Goal: Navigation & Orientation: Find specific page/section

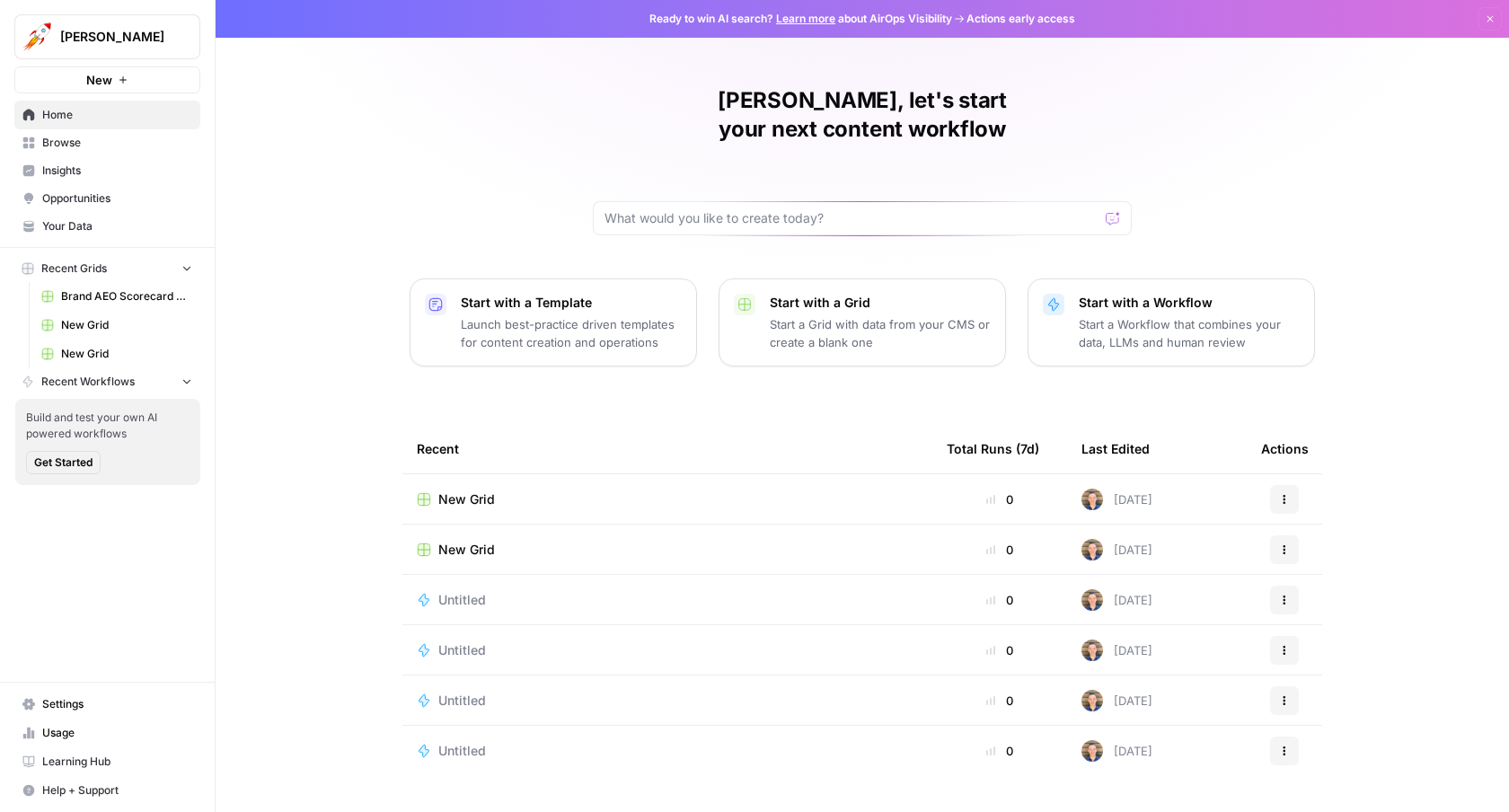
click at [72, 165] on span "Insights" at bounding box center [117, 171] width 150 height 16
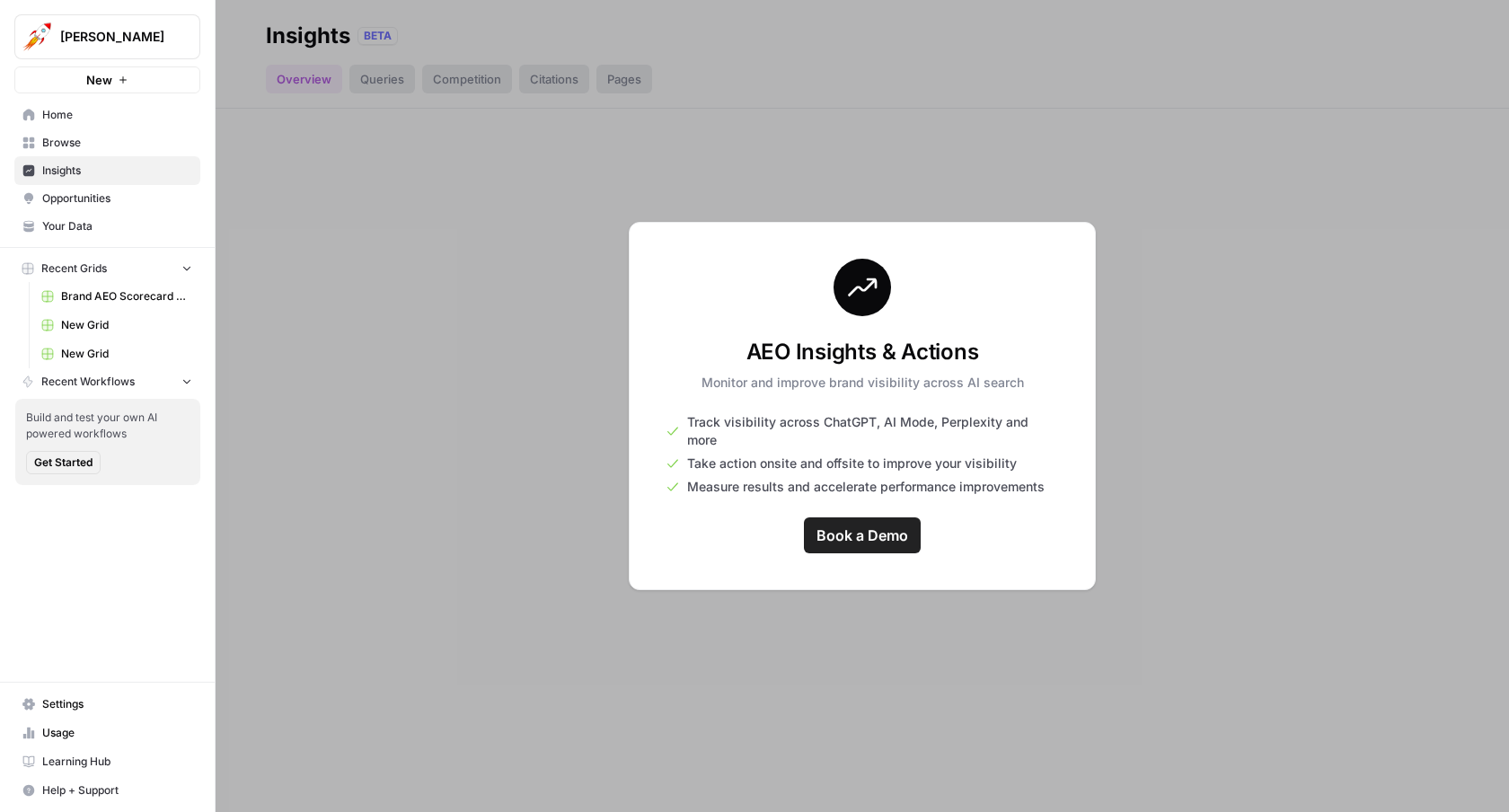
click at [89, 130] on link "Browse" at bounding box center [107, 142] width 186 height 28
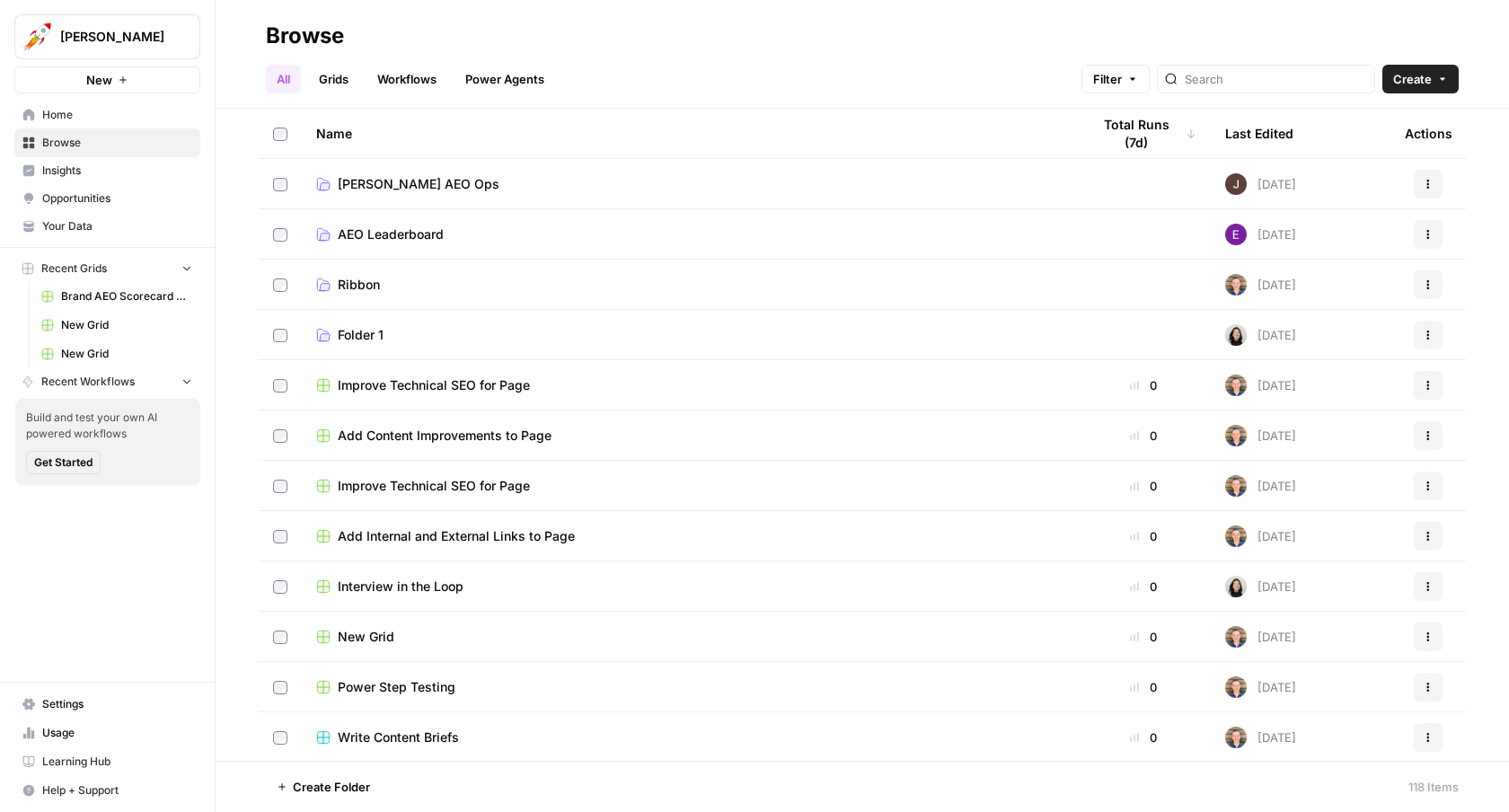
click at [419, 184] on span "[PERSON_NAME] AEO Ops" at bounding box center [419, 184] width 162 height 18
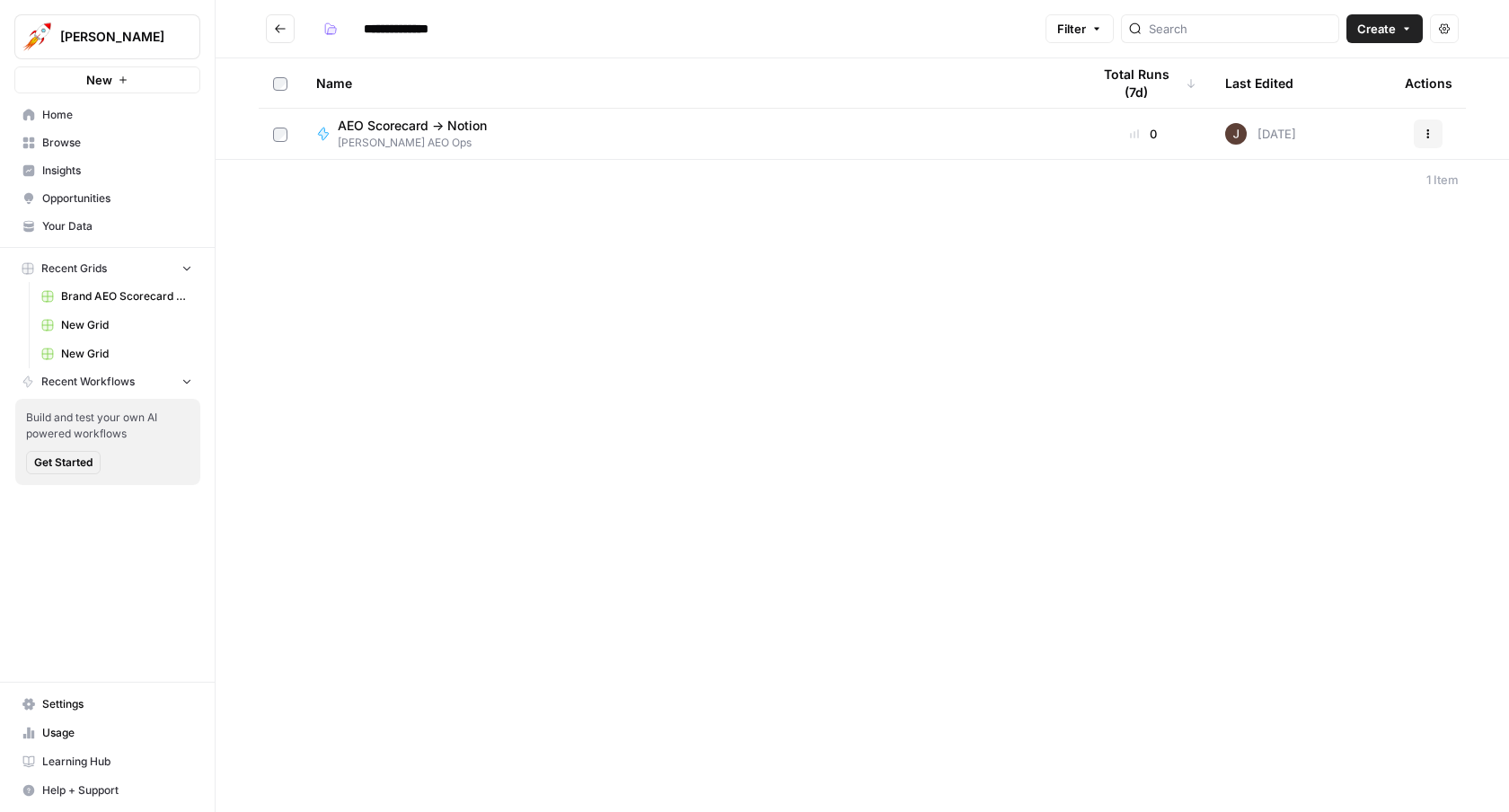
click at [433, 127] on span "AEO Scorecard -> Notion" at bounding box center [413, 126] width 149 height 18
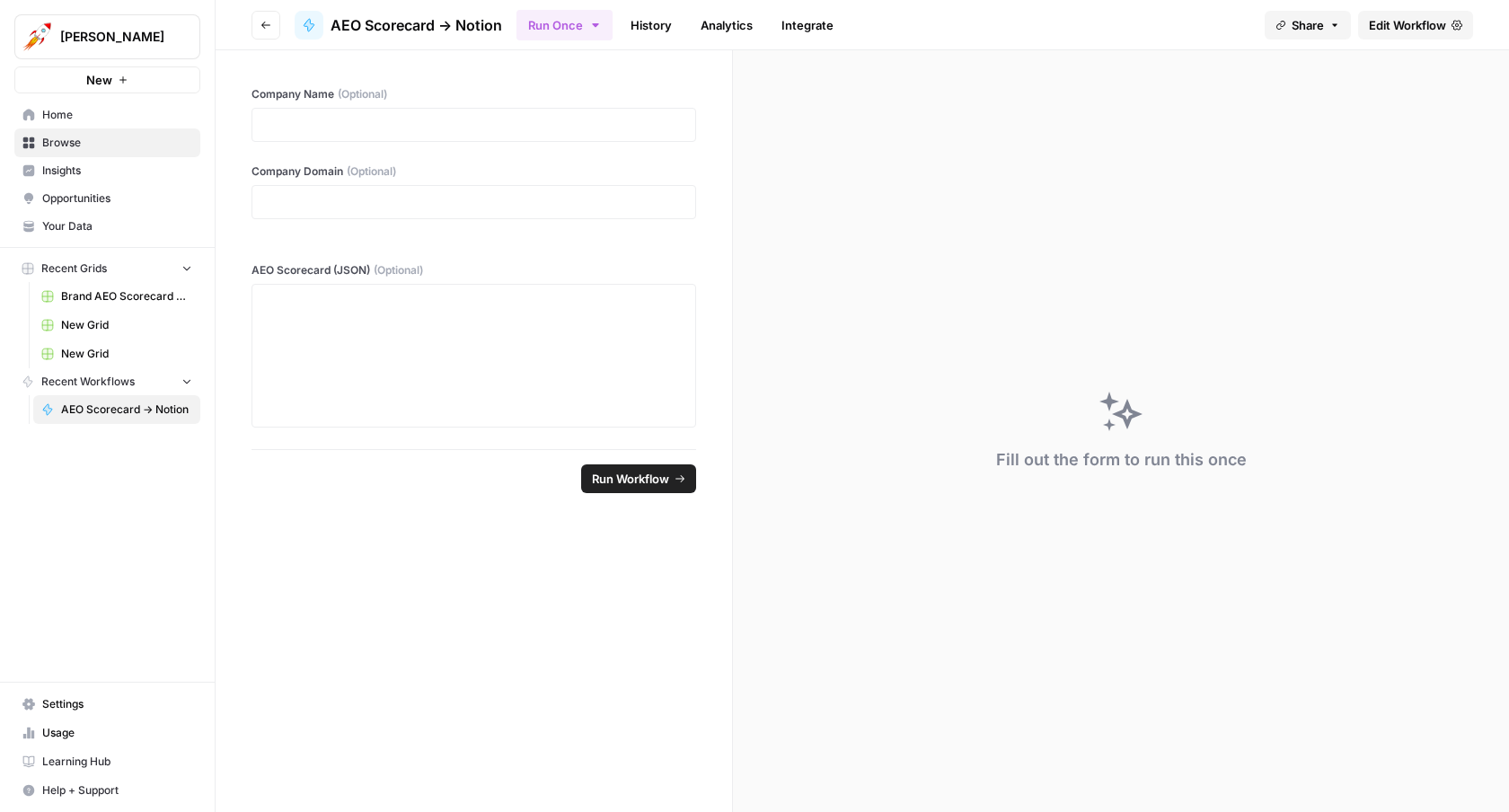
click at [268, 16] on button "Go back" at bounding box center [265, 25] width 28 height 28
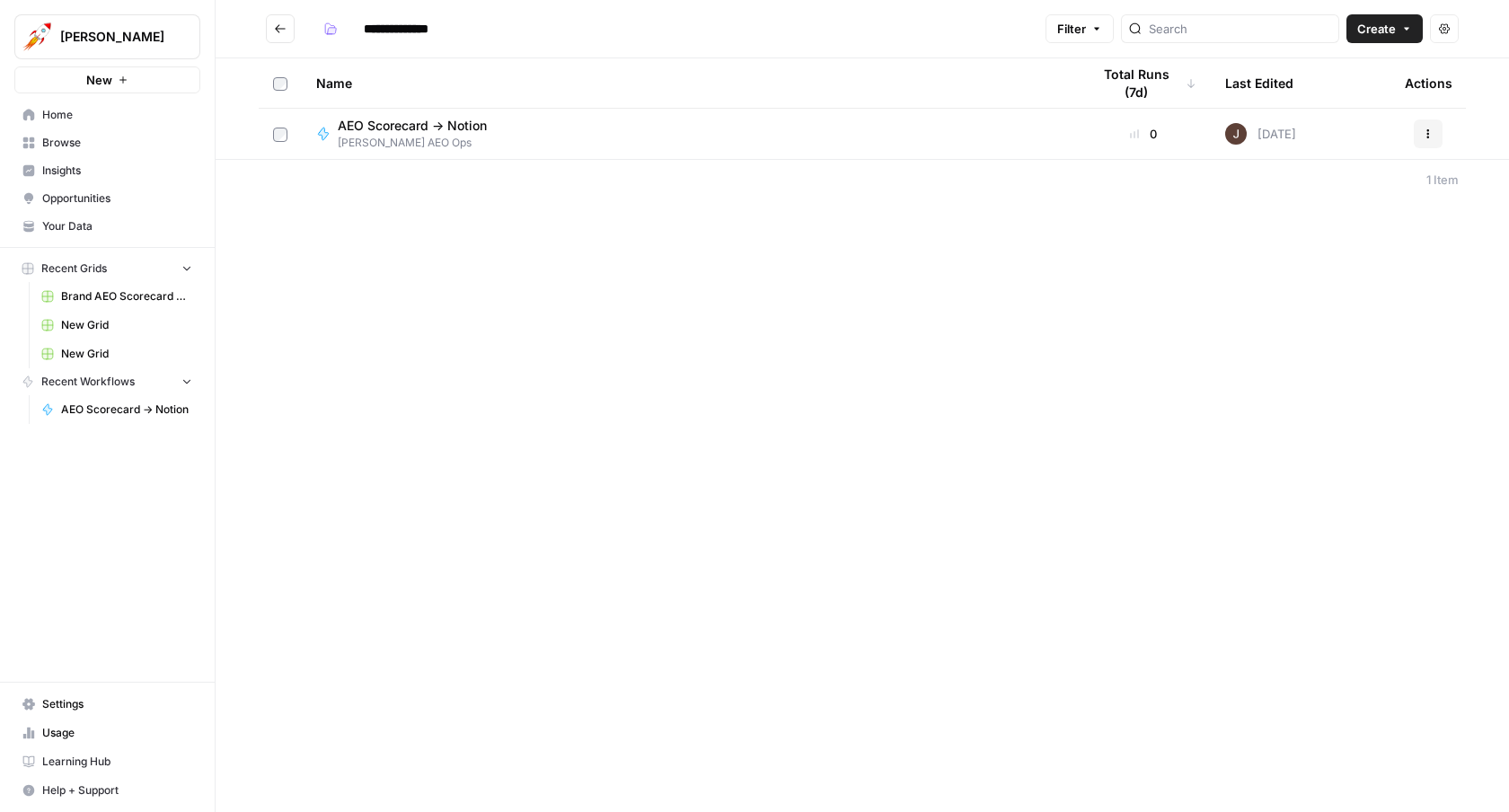
click at [77, 192] on span "Opportunities" at bounding box center [117, 198] width 150 height 16
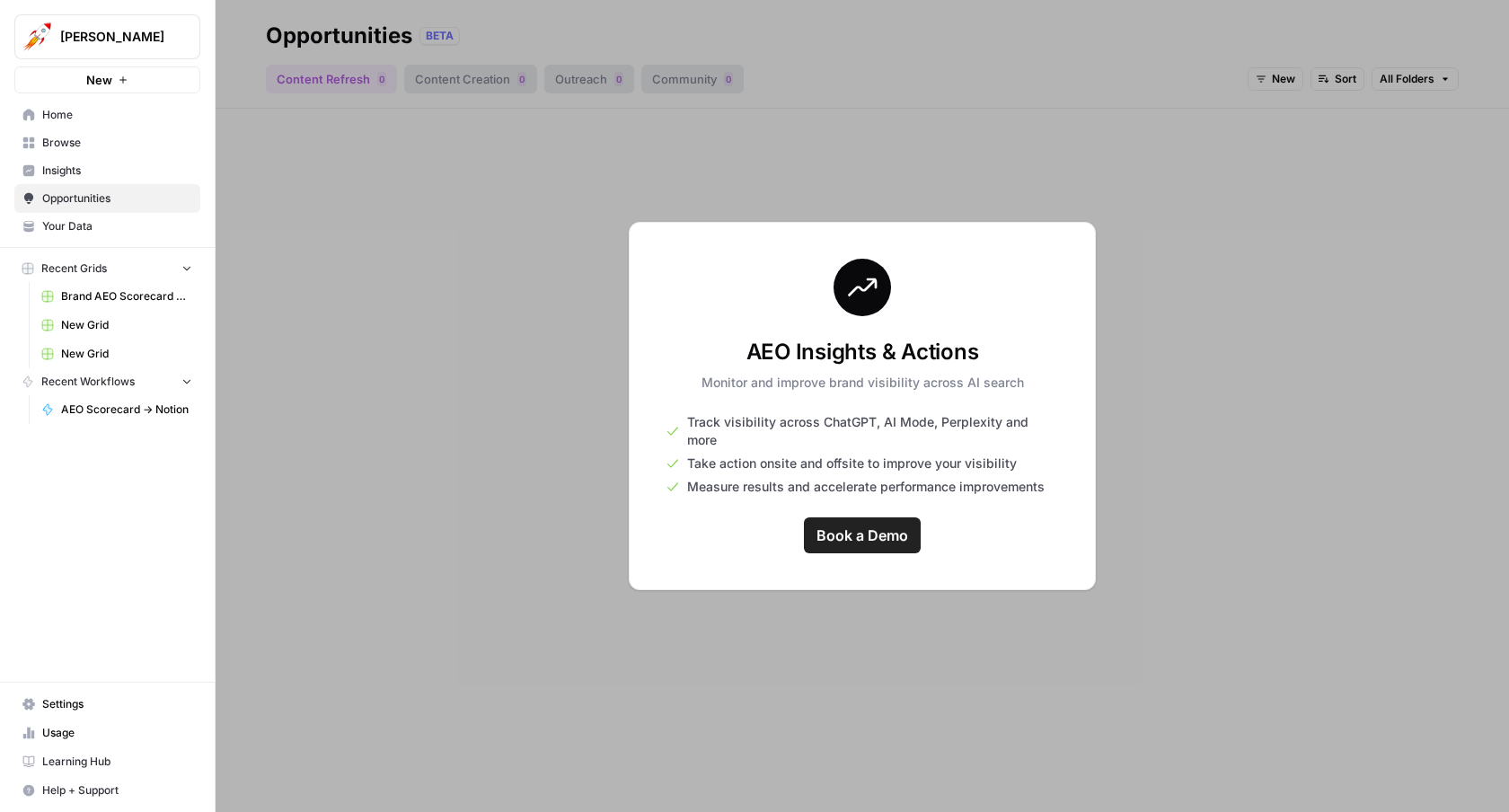
click at [76, 226] on span "Your Data" at bounding box center [117, 226] width 150 height 16
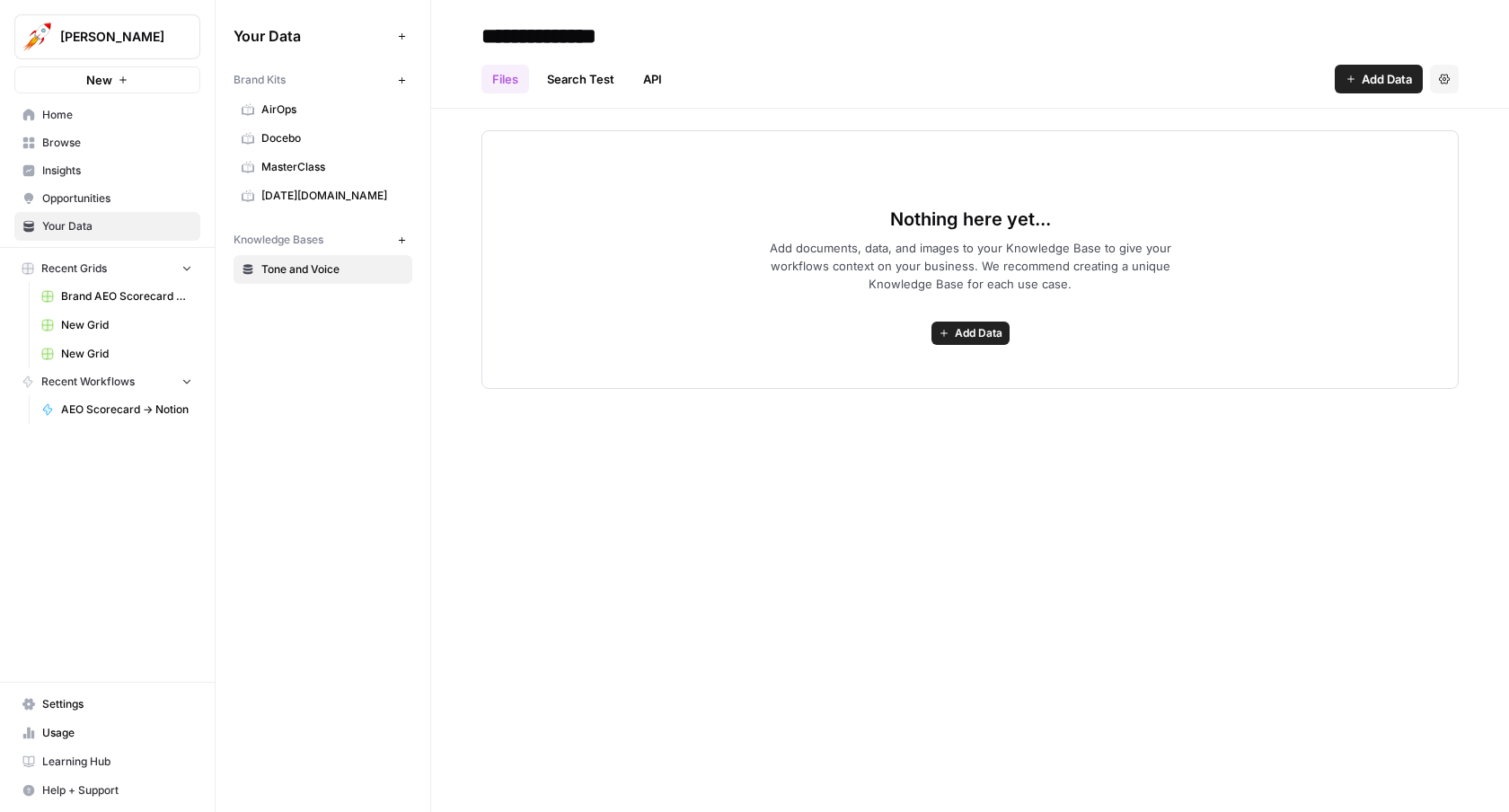
click at [239, 208] on div "Brand Kits New AirOps Docebo MasterClass [DATE][DOMAIN_NAME] Knowledge Bases Ne…" at bounding box center [323, 174] width 179 height 219
click at [261, 197] on span "[DATE][DOMAIN_NAME]" at bounding box center [332, 195] width 142 height 16
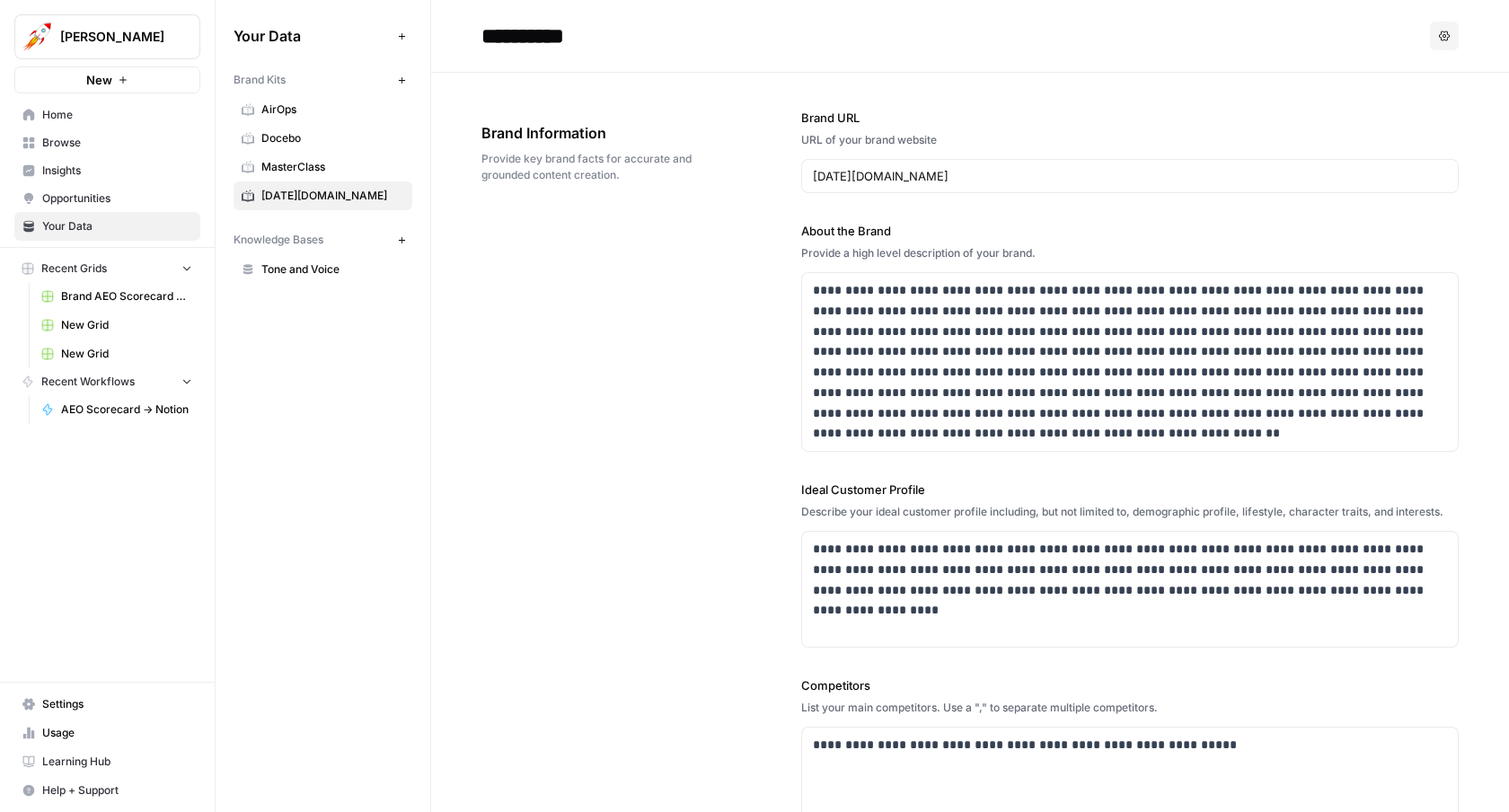
click at [294, 159] on span "MasterClass" at bounding box center [332, 167] width 142 height 16
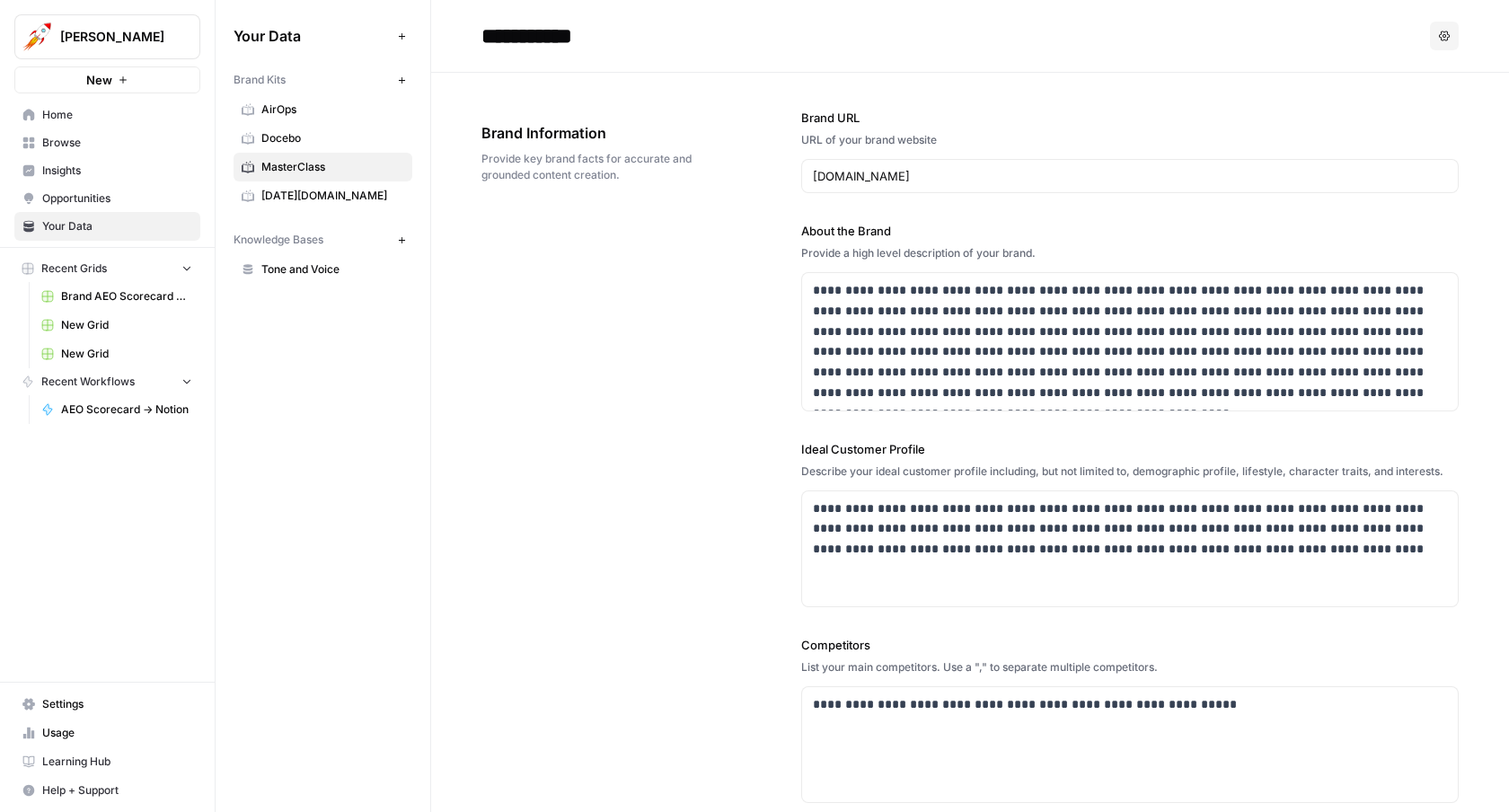
click at [307, 125] on link "Docebo" at bounding box center [323, 137] width 179 height 28
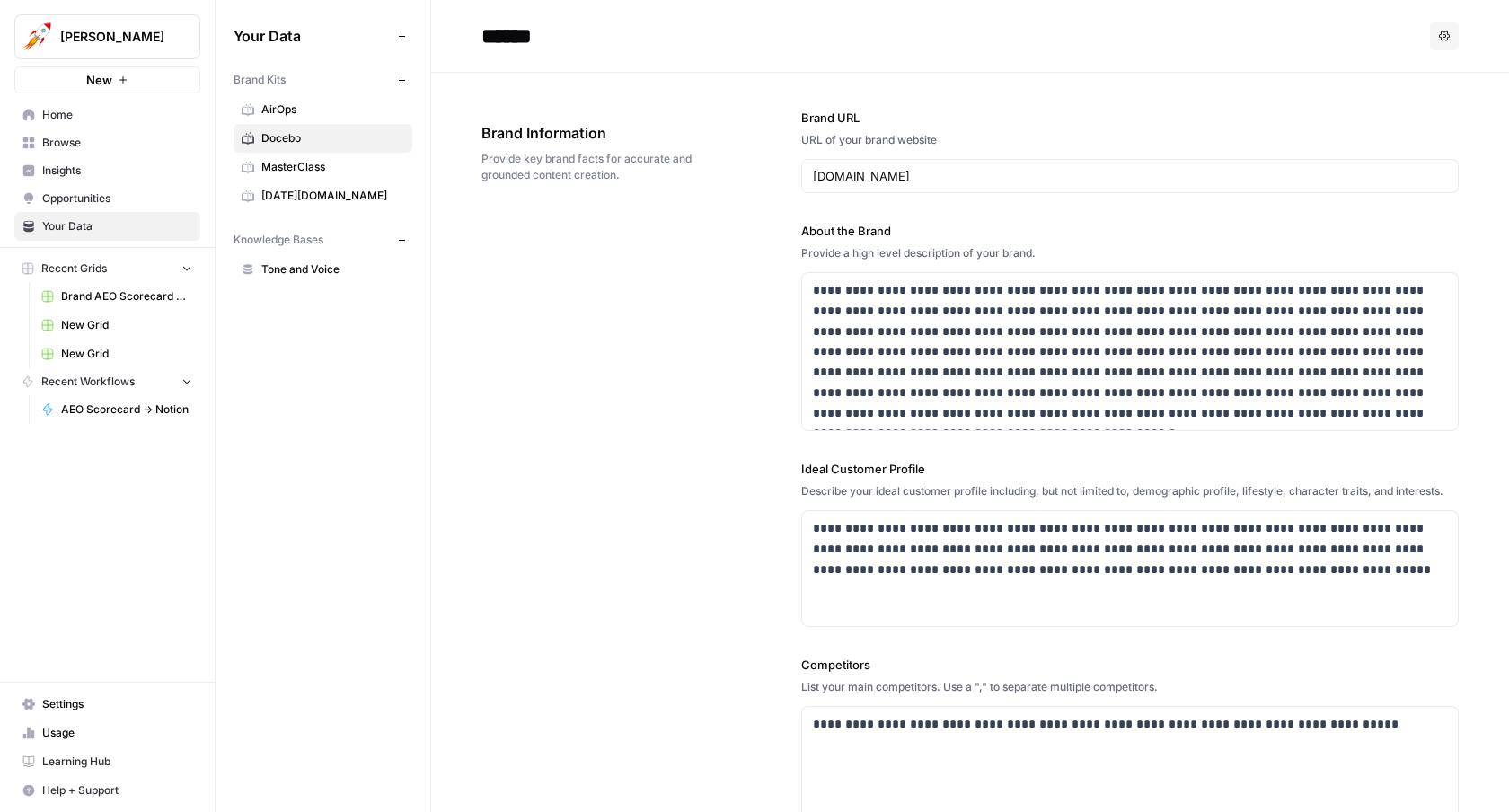
click at [307, 99] on link "AirOps" at bounding box center [323, 109] width 179 height 28
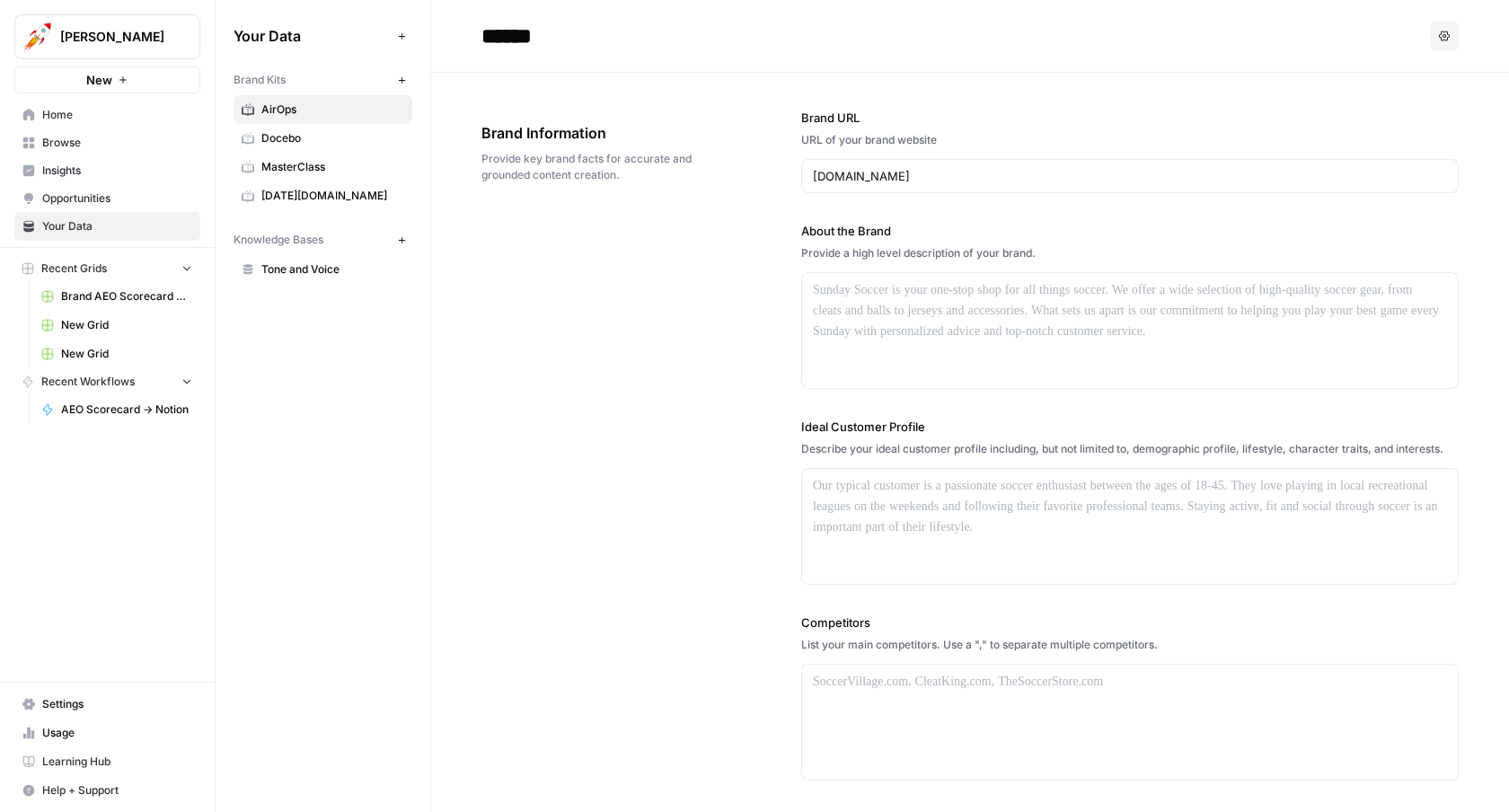
click at [317, 202] on link "[DATE][DOMAIN_NAME]" at bounding box center [323, 195] width 179 height 28
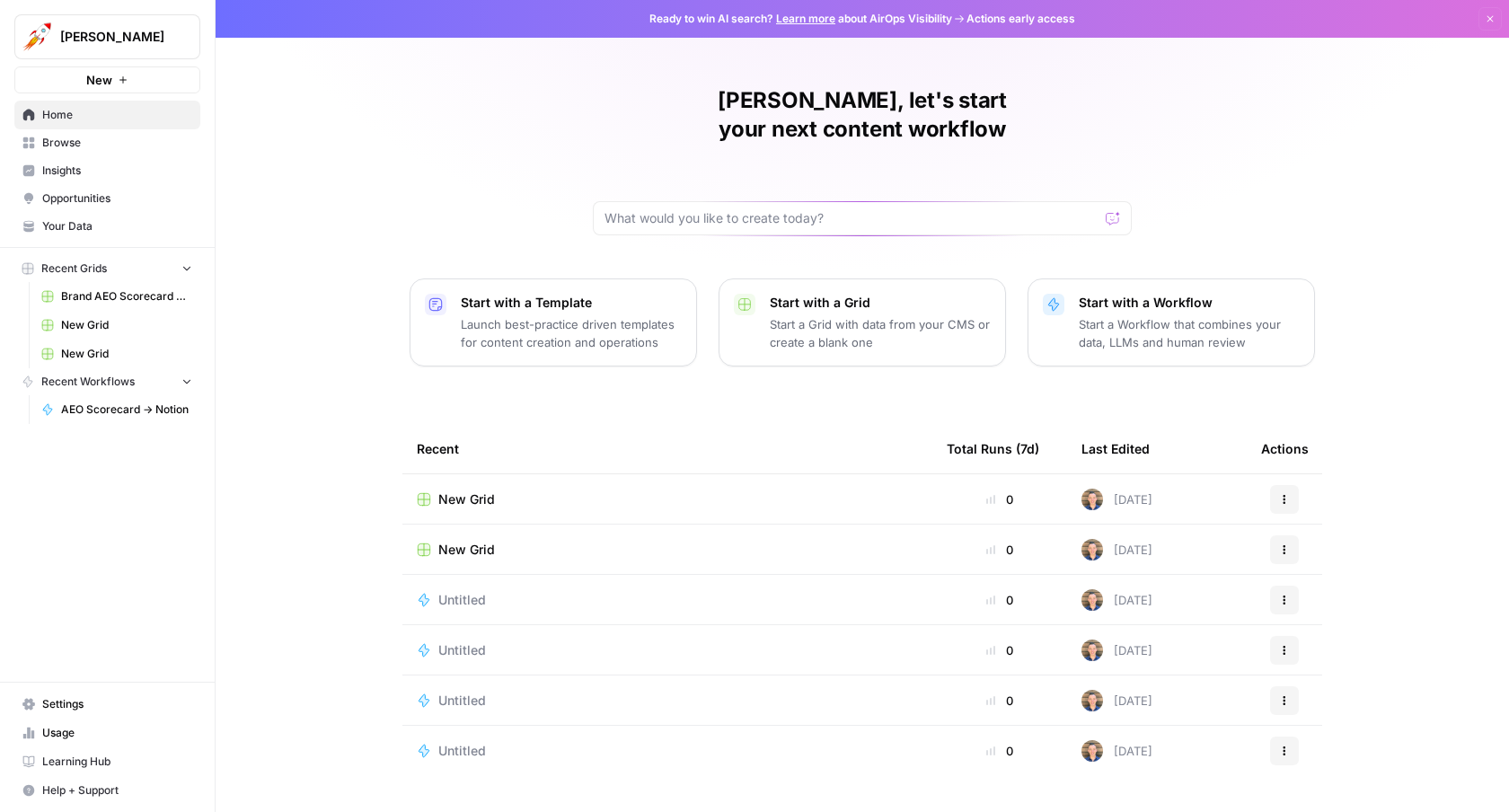
click at [120, 32] on span "[PERSON_NAME]" at bounding box center [114, 36] width 109 height 18
